Goal: Navigation & Orientation: Find specific page/section

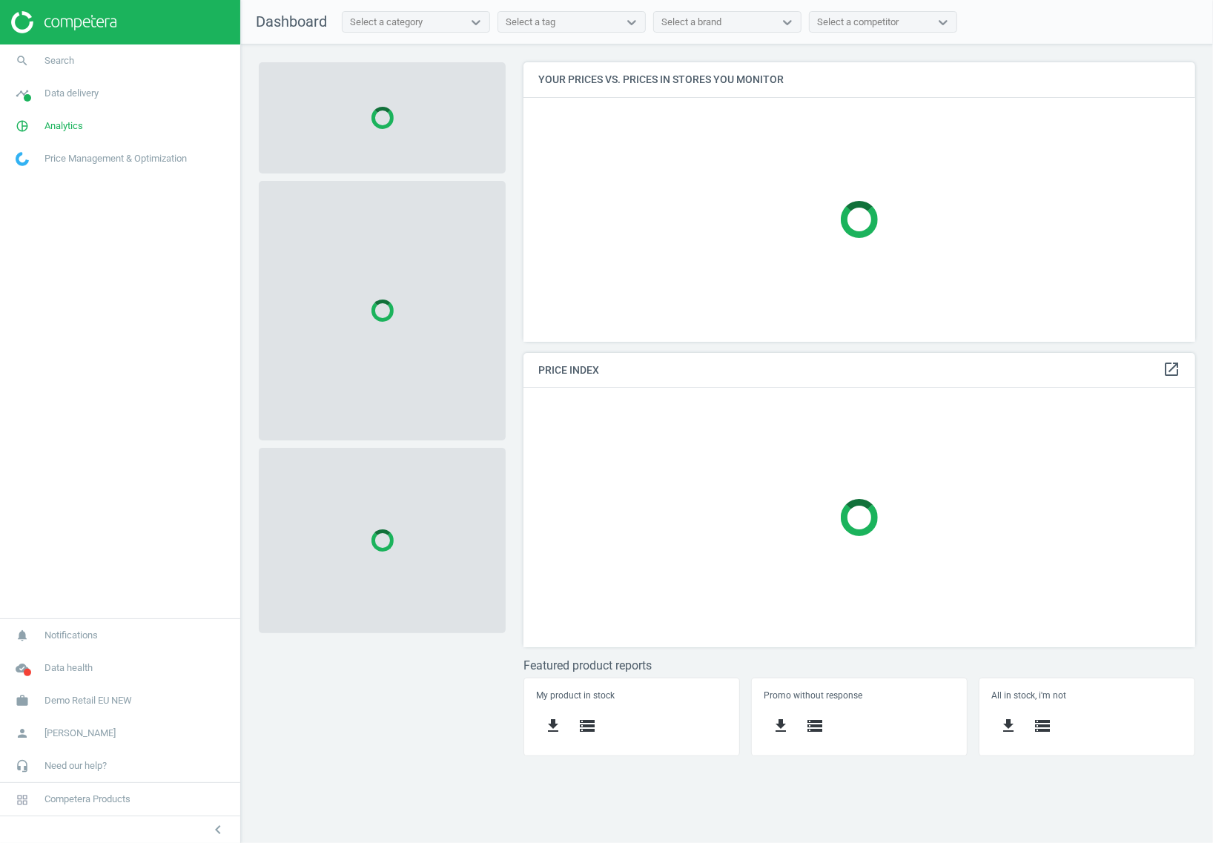
scroll to position [308, 701]
click at [53, 94] on span "Data delivery" at bounding box center [71, 93] width 54 height 13
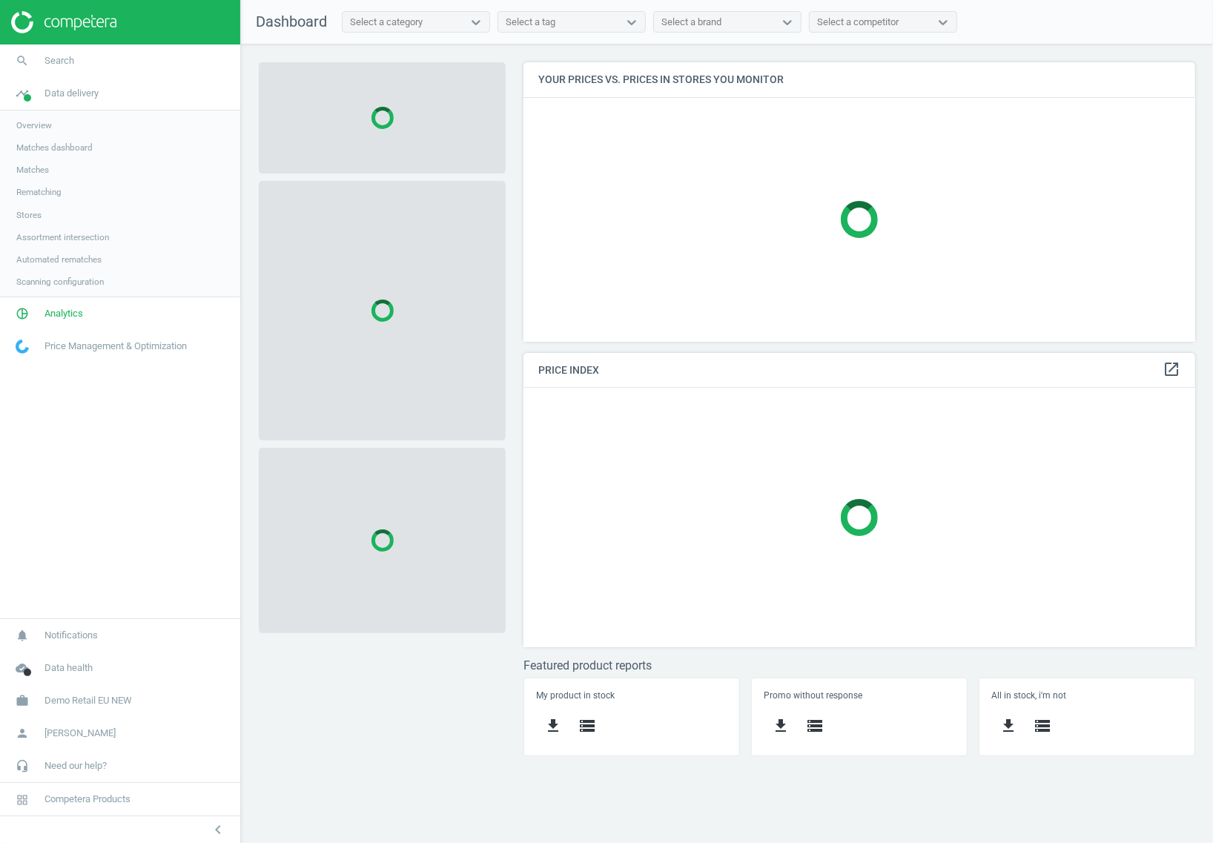
click at [53, 119] on link "Overview" at bounding box center [120, 125] width 240 height 22
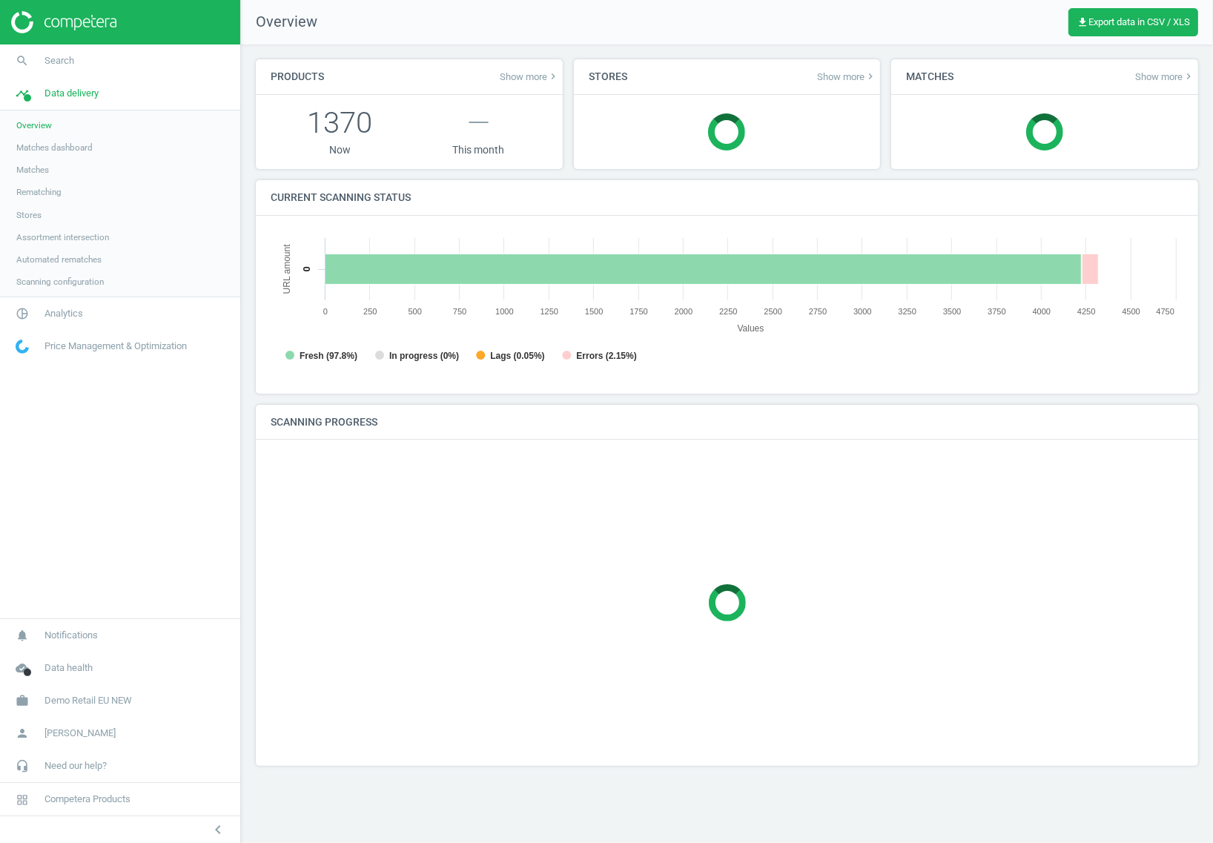
scroll to position [325, 942]
